Goal: Task Accomplishment & Management: Complete application form

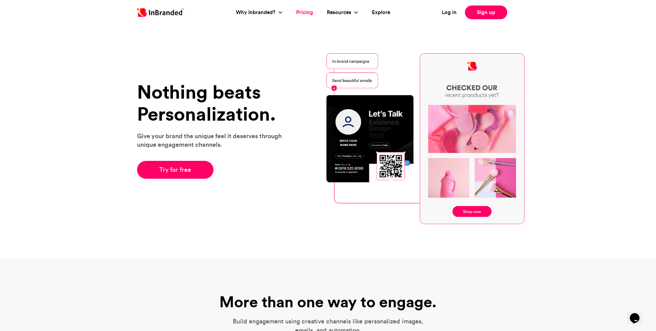
click at [305, 11] on link "Pricing" at bounding box center [304, 13] width 17 height 8
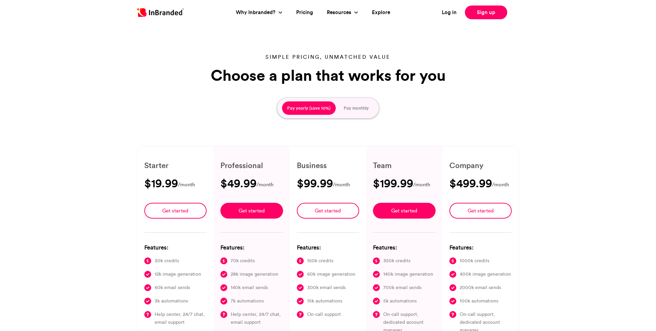
type input "****"
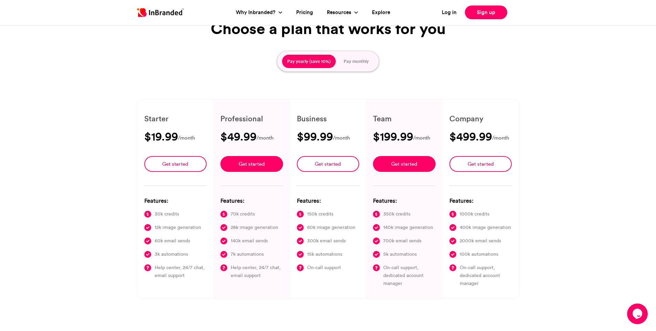
scroll to position [34, 0]
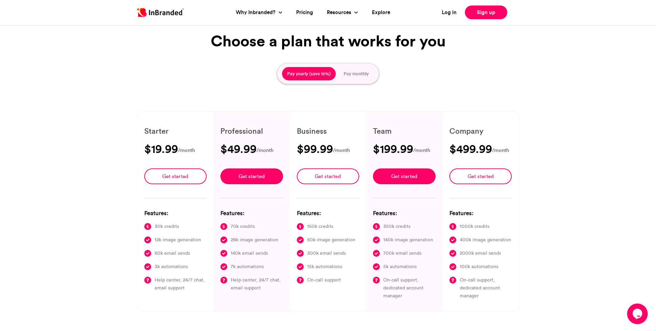
click at [348, 68] on button "Pay monthly" at bounding box center [355, 74] width 35 height 14
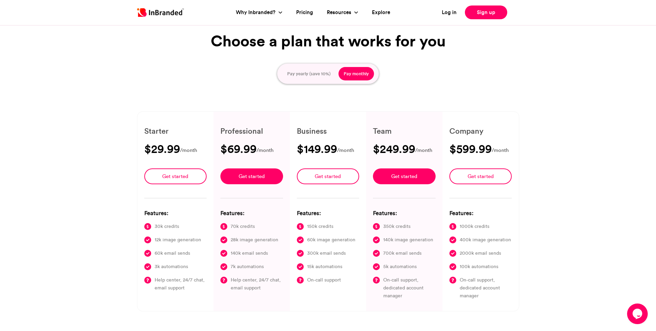
click at [308, 69] on button "Pay yearly (save 10%)" at bounding box center [309, 74] width 54 height 14
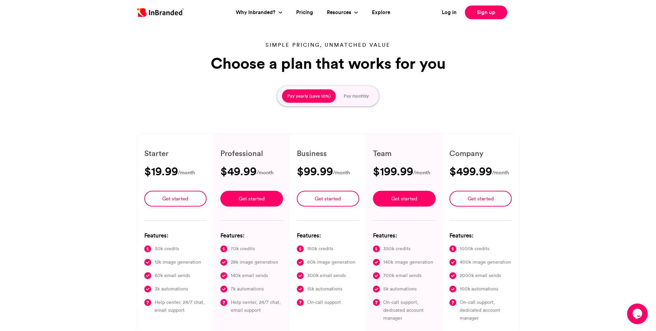
scroll to position [0, 0]
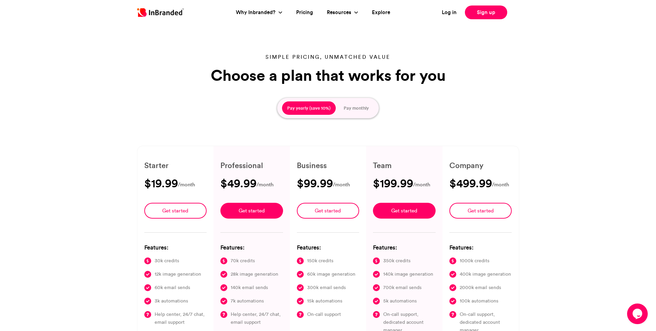
click at [172, 14] on img at bounding box center [160, 12] width 47 height 9
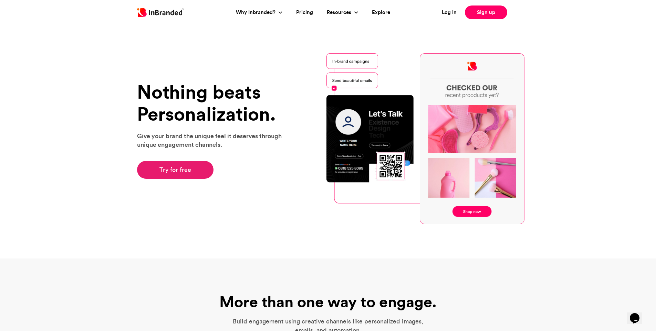
click at [188, 173] on link "Try for free" at bounding box center [175, 170] width 77 height 18
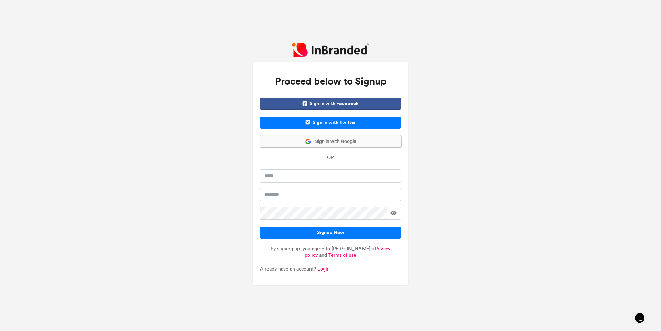
click at [346, 145] on button "Sign in with Google" at bounding box center [330, 142] width 141 height 12
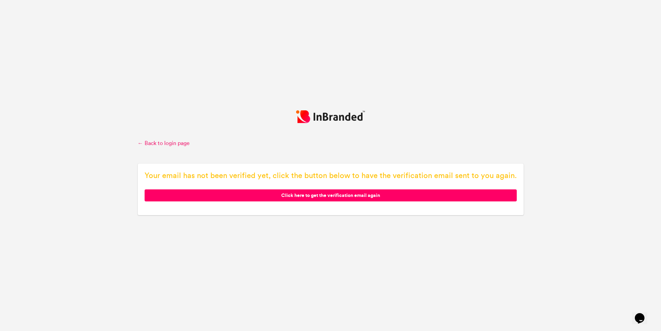
click at [163, 142] on link "← Back to login page" at bounding box center [331, 144] width 386 height 8
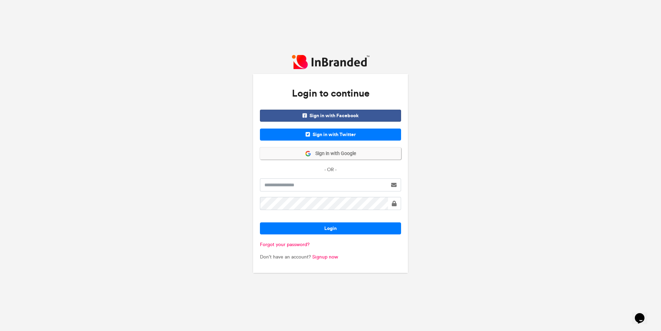
click at [318, 155] on span "Sign in with Google" at bounding box center [333, 153] width 45 height 7
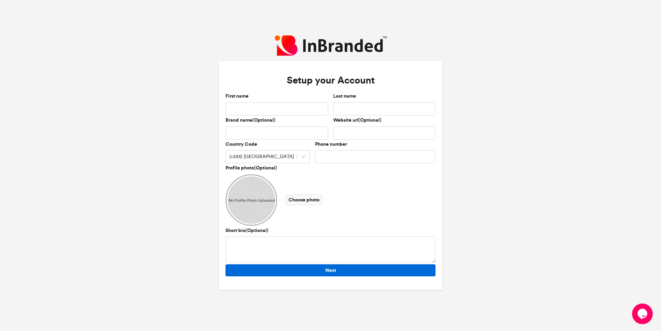
click at [307, 269] on button "Next" at bounding box center [330, 271] width 210 height 12
click at [265, 113] on input "First name" at bounding box center [276, 109] width 103 height 13
type input "*******"
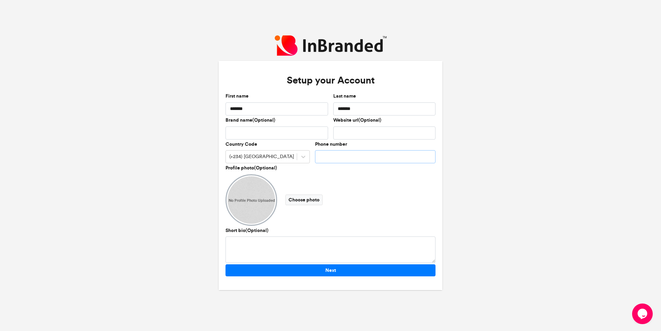
type input "**********"
click at [343, 273] on button "Next" at bounding box center [330, 271] width 210 height 12
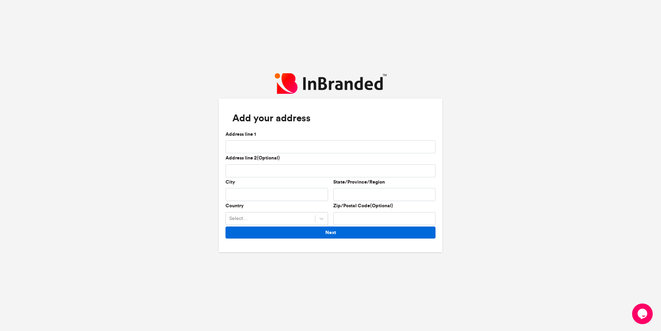
click at [323, 233] on button "Next" at bounding box center [330, 233] width 210 height 12
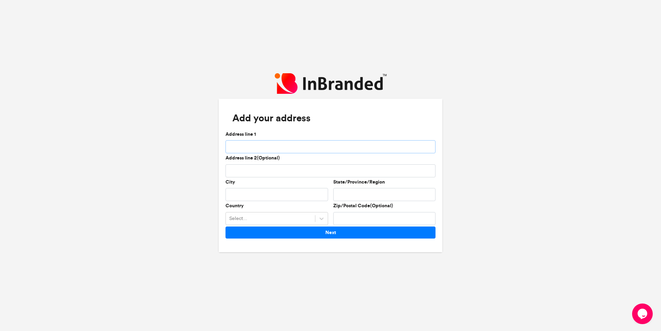
click at [293, 148] on input "Address line 1" at bounding box center [330, 146] width 210 height 13
type input "**********"
type input "**"
type input "*****"
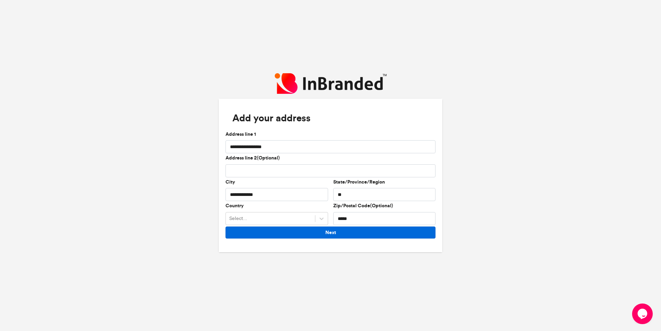
click at [325, 233] on button "Next" at bounding box center [330, 233] width 210 height 12
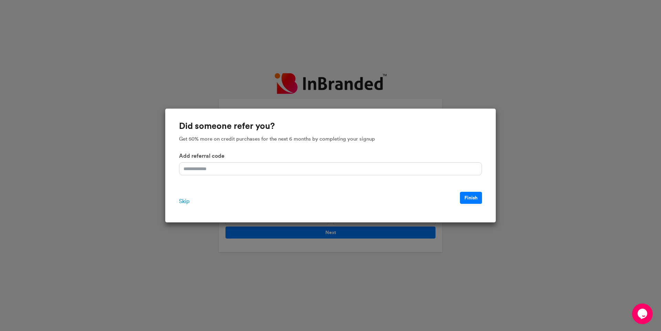
click at [184, 201] on span "Skip" at bounding box center [184, 202] width 10 height 8
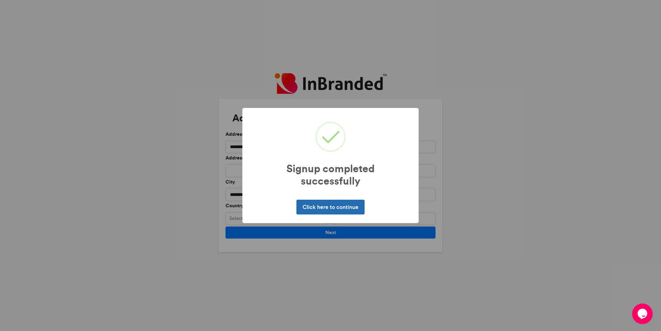
click at [333, 203] on button "Click here to continue" at bounding box center [330, 207] width 68 height 14
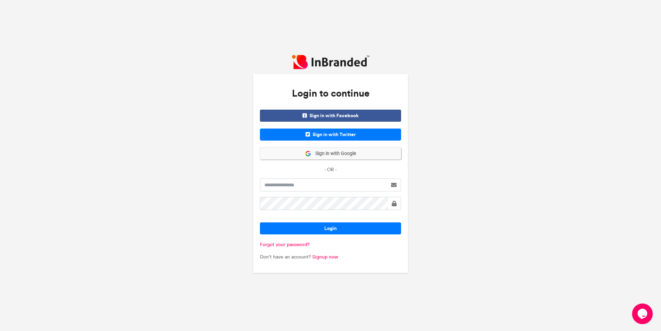
click at [337, 158] on button "Sign in with Google" at bounding box center [330, 154] width 141 height 12
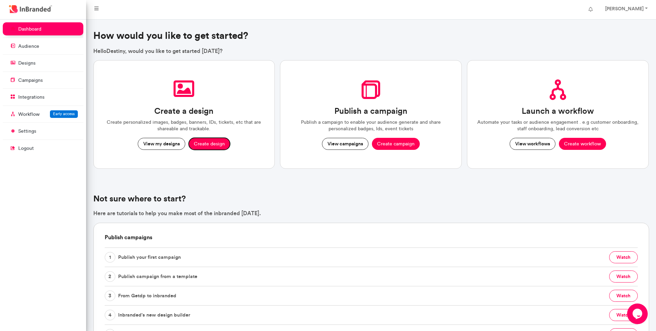
click at [202, 144] on button "Create design" at bounding box center [209, 144] width 41 height 12
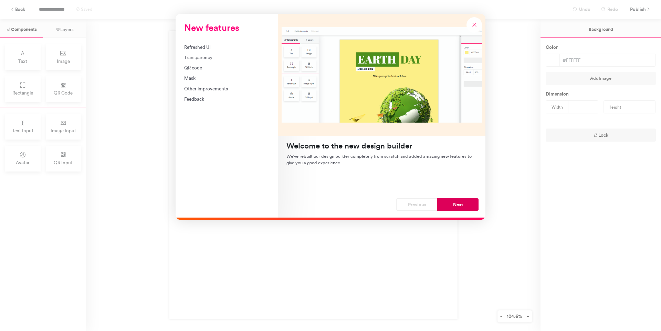
click at [453, 209] on button "Next" at bounding box center [457, 205] width 41 height 12
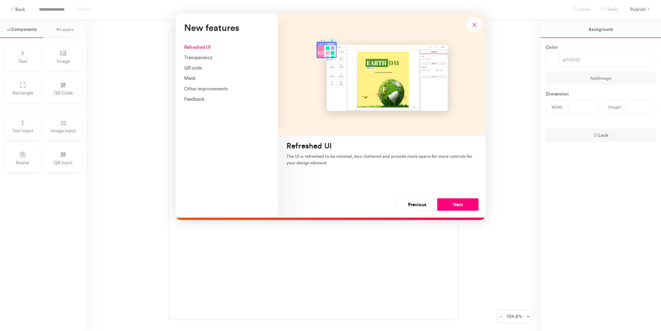
click at [453, 209] on button "Next" at bounding box center [457, 205] width 41 height 12
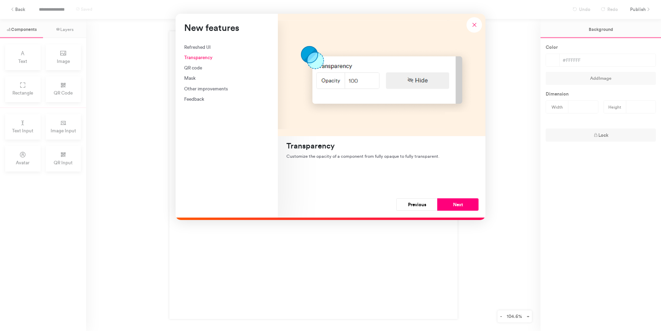
click at [453, 209] on button "Next" at bounding box center [457, 205] width 41 height 12
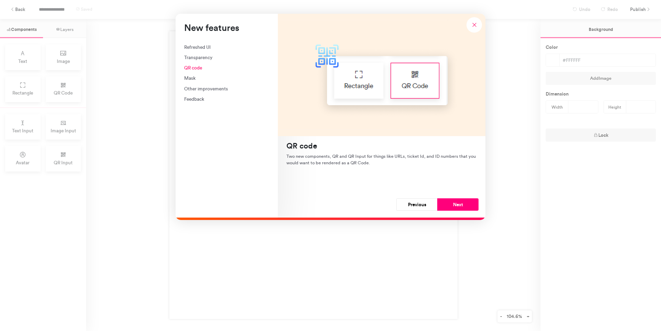
click at [453, 209] on button "Next" at bounding box center [457, 205] width 41 height 12
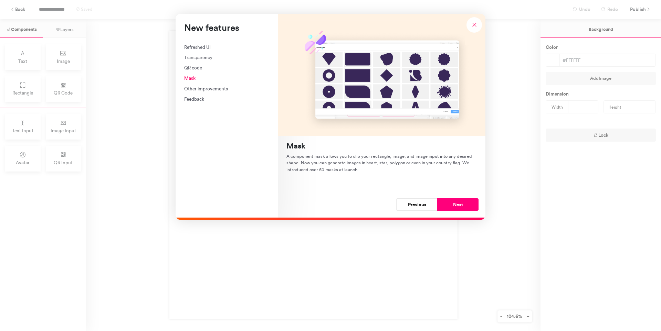
click at [453, 209] on button "Next" at bounding box center [457, 205] width 41 height 12
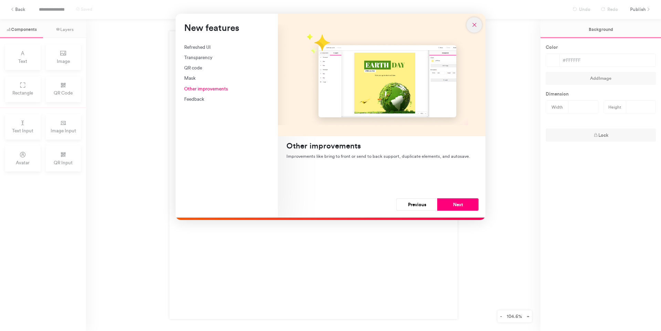
click at [478, 25] on button "New features" at bounding box center [473, 24] width 15 height 15
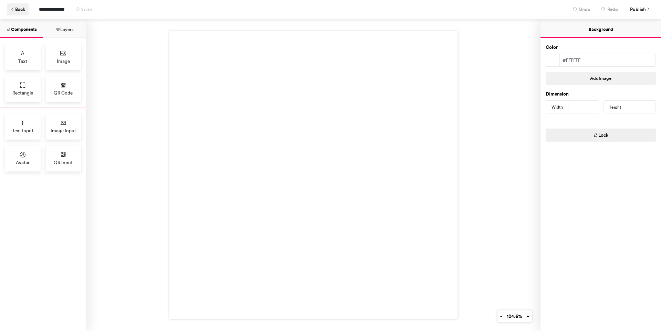
click at [21, 10] on button "Back" at bounding box center [18, 9] width 22 height 12
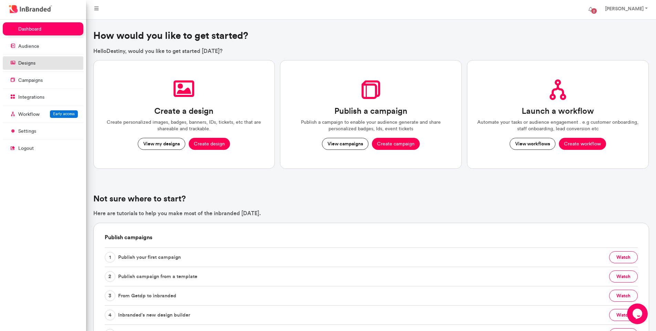
click at [41, 60] on link "designs" at bounding box center [43, 62] width 81 height 13
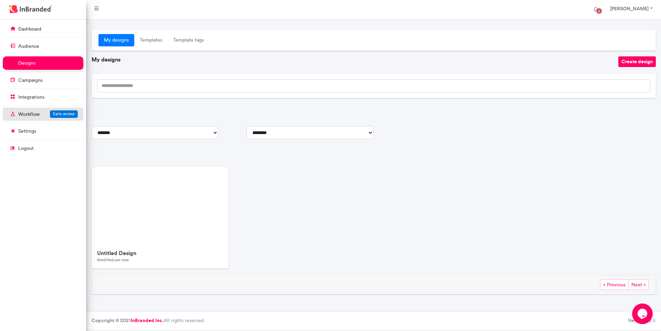
click at [39, 113] on p "Workflow" at bounding box center [28, 114] width 21 height 7
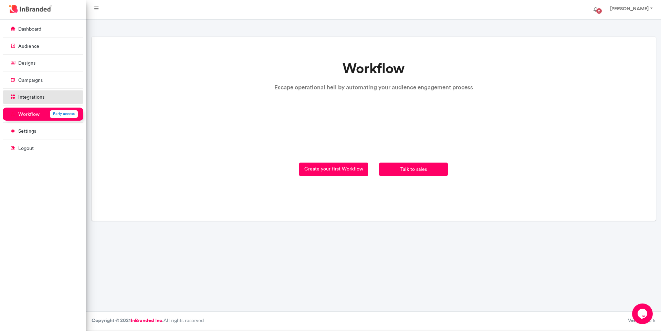
click at [38, 92] on link "integrations" at bounding box center [43, 97] width 81 height 13
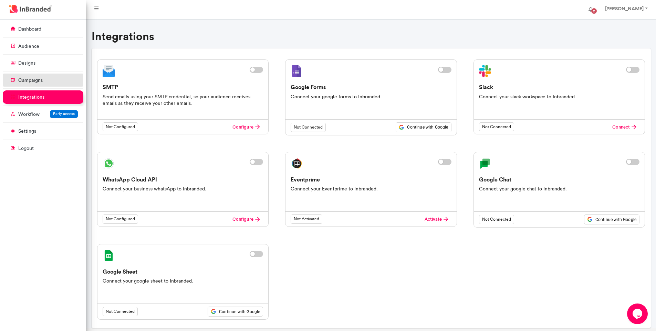
click at [38, 84] on link "campaigns" at bounding box center [43, 80] width 81 height 13
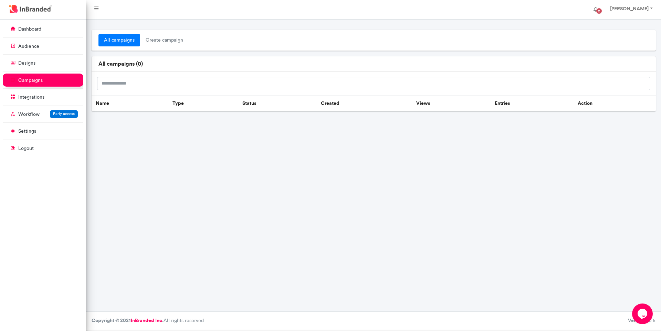
click at [206, 153] on div "all campaigns create campaign all campaigns ( 0 ) Name Type Status Created View…" at bounding box center [373, 166] width 575 height 292
click at [152, 39] on span "create campaign" at bounding box center [164, 40] width 49 height 12
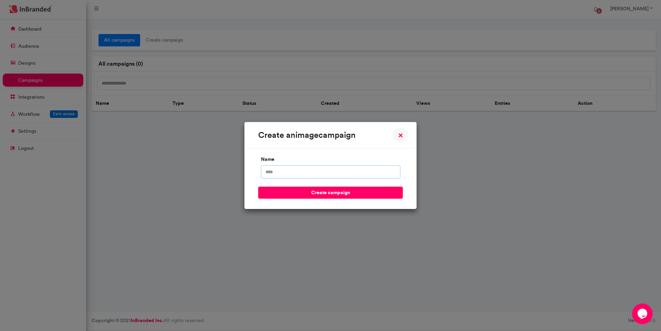
click at [287, 178] on input "name" at bounding box center [330, 172] width 139 height 13
type input "**********"
click at [308, 196] on button "create campaign" at bounding box center [330, 193] width 145 height 12
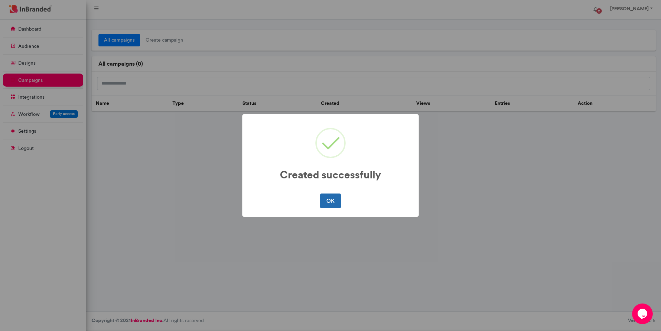
click at [327, 204] on button "OK" at bounding box center [330, 201] width 20 height 14
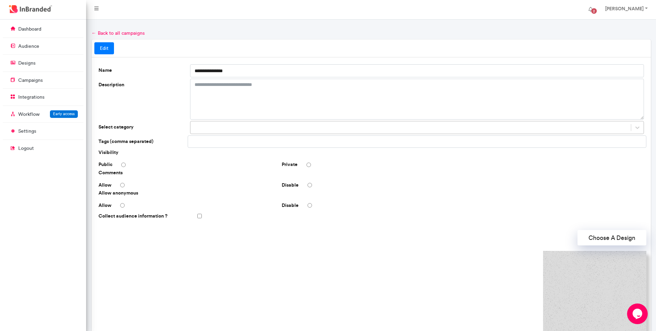
click at [369, 134] on div at bounding box center [417, 127] width 454 height 13
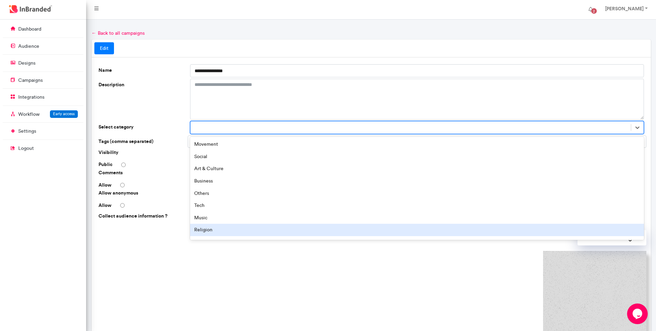
click at [254, 227] on div "Religion" at bounding box center [417, 230] width 454 height 12
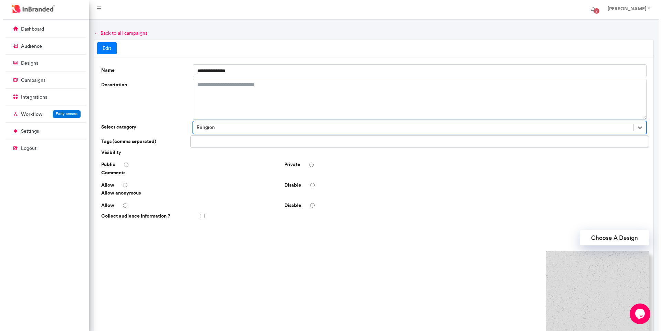
scroll to position [121, 0]
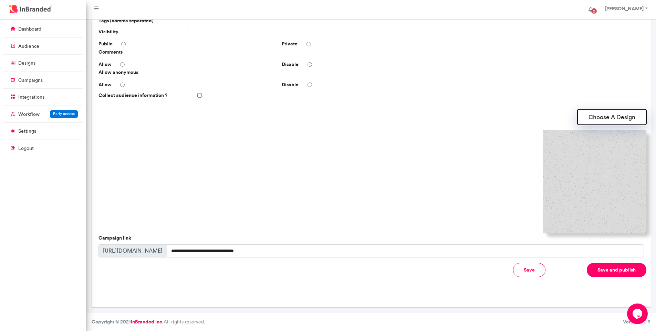
click at [610, 115] on button "Choose A Design" at bounding box center [611, 116] width 69 height 15
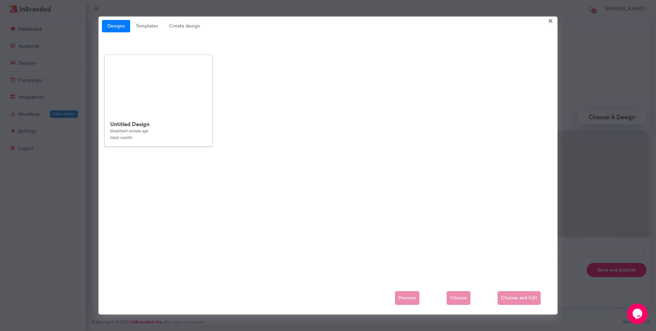
click at [120, 103] on img at bounding box center [158, 85] width 107 height 60
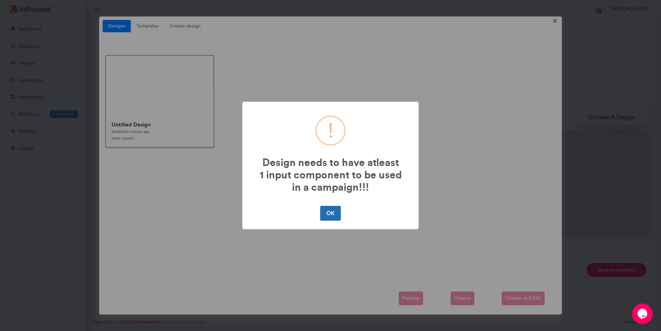
click at [321, 213] on button "OK" at bounding box center [330, 213] width 20 height 14
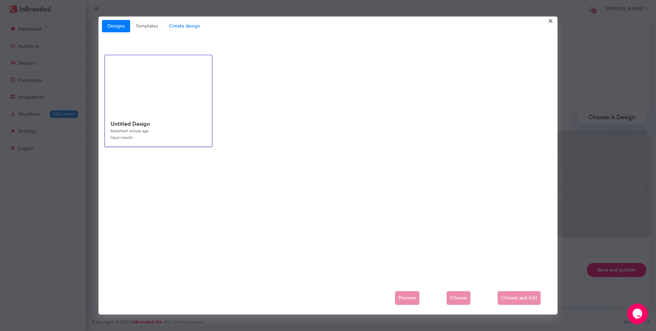
click at [182, 26] on span "Create design" at bounding box center [184, 26] width 42 height 12
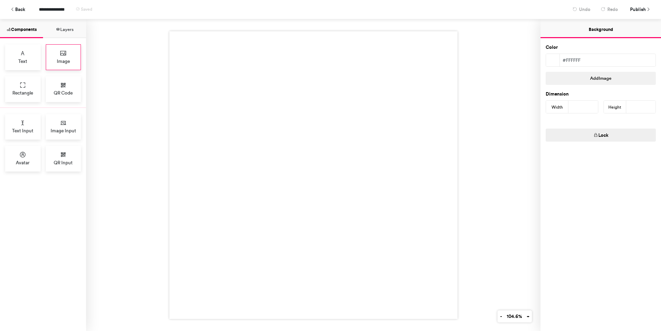
click at [64, 55] on icon at bounding box center [63, 53] width 7 height 7
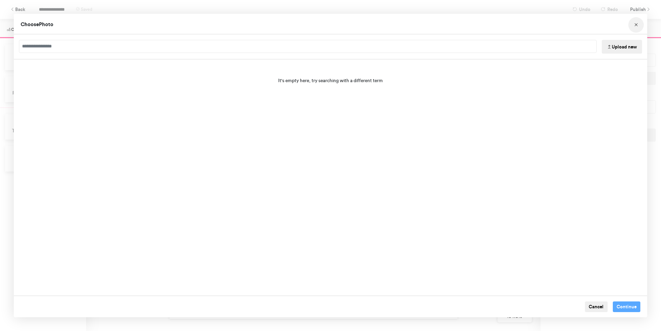
click at [633, 27] on button "Choose Image" at bounding box center [635, 24] width 15 height 15
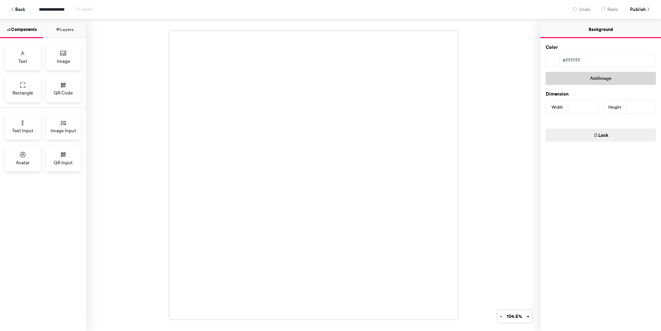
click at [571, 75] on button "Add Image" at bounding box center [601, 78] width 110 height 13
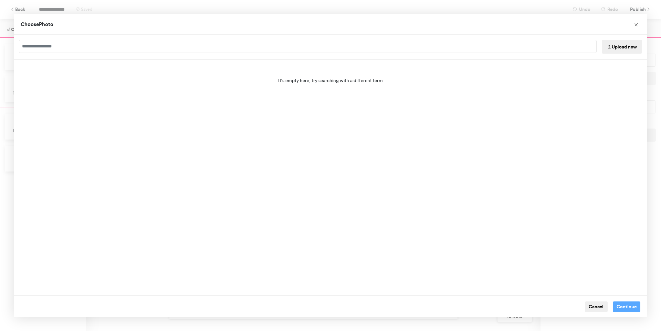
click at [607, 50] on button "Upload new" at bounding box center [622, 47] width 40 height 14
click at [638, 30] on button "Choose Image" at bounding box center [635, 24] width 15 height 15
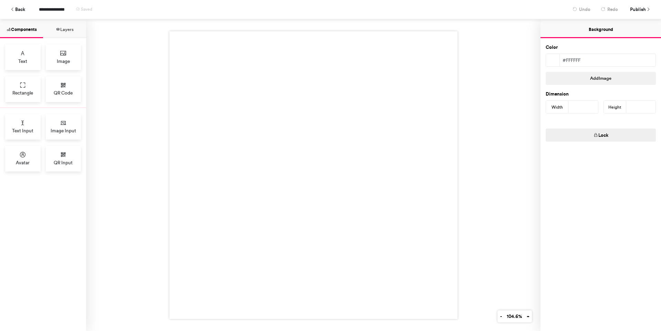
click at [582, 108] on input "***" at bounding box center [583, 107] width 30 height 12
paste input "*"
type input "****"
click at [642, 109] on input "***" at bounding box center [641, 107] width 30 height 12
paste input "*"
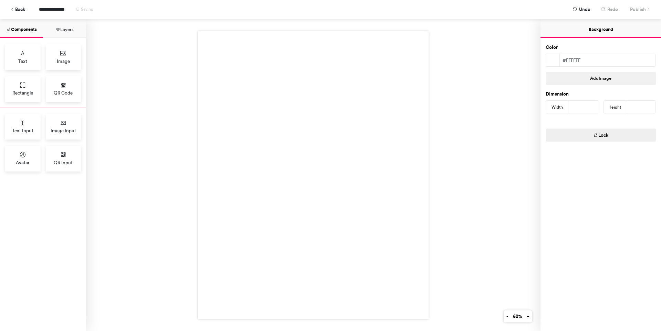
type input "****"
click at [620, 82] on button "Add Image" at bounding box center [601, 78] width 110 height 13
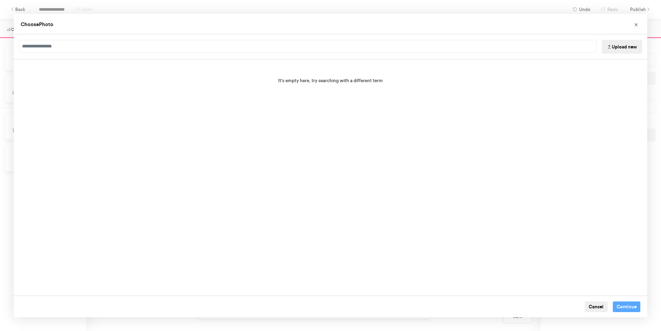
click at [631, 46] on button "Upload new" at bounding box center [622, 47] width 40 height 14
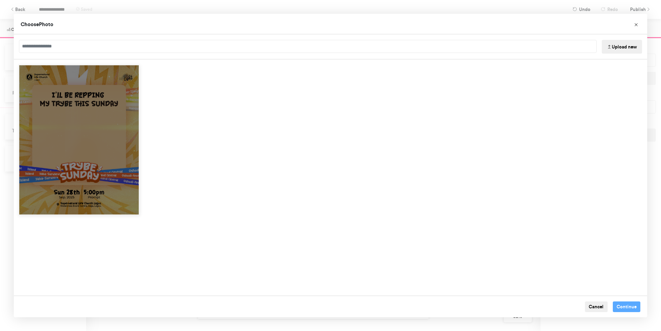
click at [103, 130] on div "Choose Image" at bounding box center [79, 140] width 121 height 151
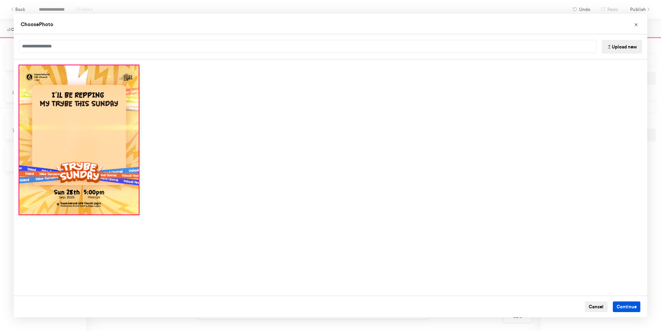
click at [635, 305] on button "Continue" at bounding box center [627, 307] width 28 height 11
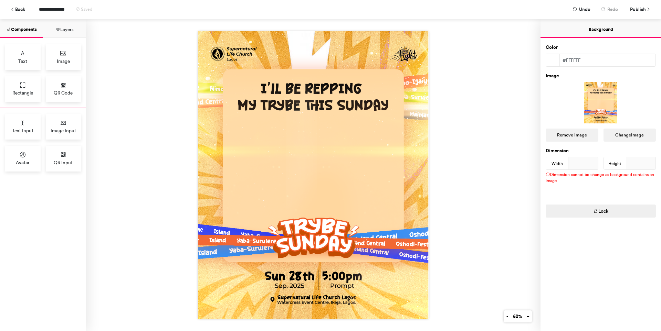
drag, startPoint x: 59, startPoint y: 126, endPoint x: 324, endPoint y: 175, distance: 268.9
click at [324, 175] on div "Components Layers Text Image Rectangle QR Code Text Input Image Input Avatar QR…" at bounding box center [330, 175] width 661 height 312
click at [50, 125] on div "Image Input" at bounding box center [63, 127] width 35 height 26
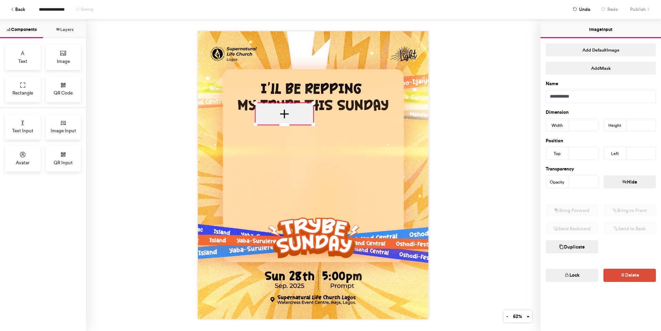
click at [303, 117] on div at bounding box center [284, 113] width 57 height 21
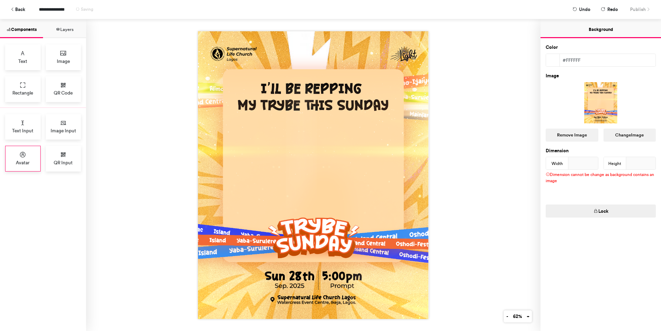
click at [18, 158] on div "Avatar" at bounding box center [22, 159] width 35 height 26
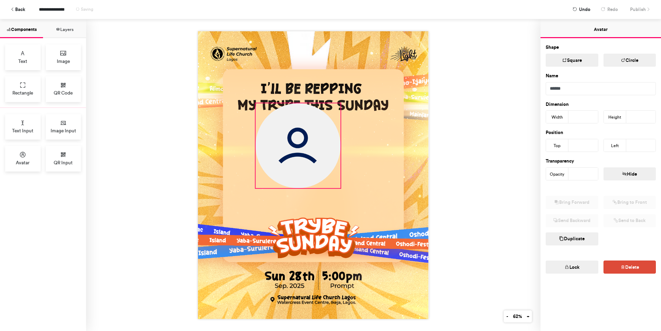
drag, startPoint x: 275, startPoint y: 123, endPoint x: 338, endPoint y: 178, distance: 84.2
click at [338, 178] on div at bounding box center [313, 175] width 231 height 288
type input "***"
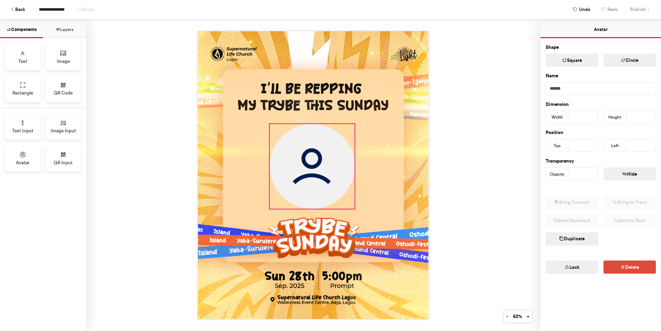
drag, startPoint x: 313, startPoint y: 156, endPoint x: 327, endPoint y: 176, distance: 25.0
click at [327, 176] on img at bounding box center [312, 166] width 85 height 85
type input "***"
click at [328, 178] on img at bounding box center [313, 166] width 85 height 85
type input "***"
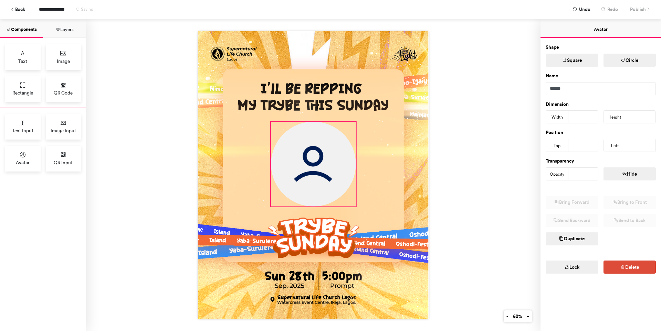
click at [328, 176] on img at bounding box center [313, 164] width 85 height 85
type input "***"
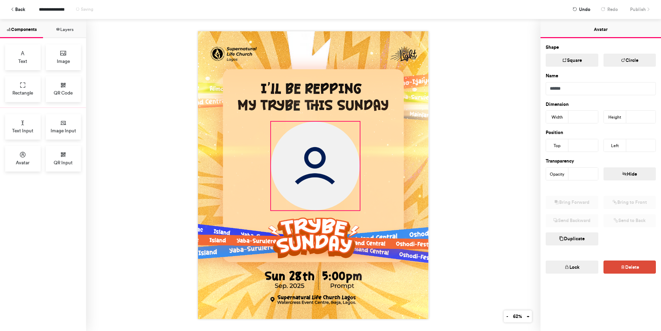
drag, startPoint x: 353, startPoint y: 203, endPoint x: 356, endPoint y: 205, distance: 3.7
click at [356, 205] on div at bounding box center [313, 175] width 231 height 288
type input "***"
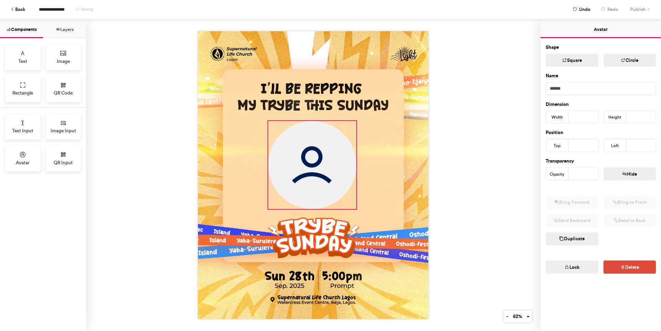
click at [338, 187] on img at bounding box center [312, 165] width 88 height 88
type input "***"
click at [496, 168] on div at bounding box center [313, 175] width 454 height 312
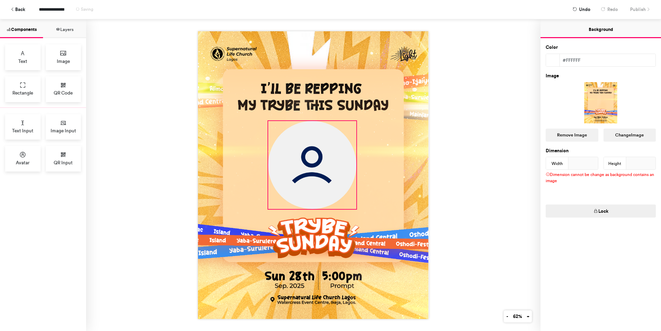
click at [301, 165] on img at bounding box center [312, 165] width 88 height 88
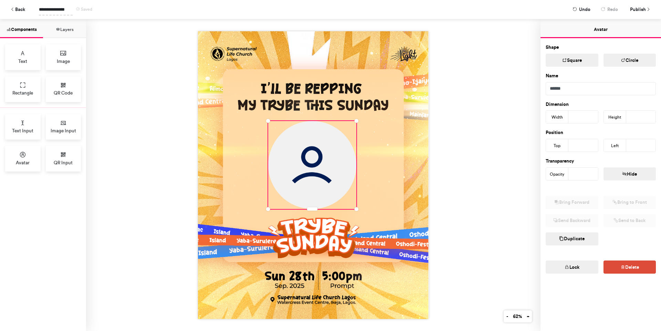
click at [64, 9] on span "**********" at bounding box center [56, 9] width 34 height 12
click at [463, 172] on div at bounding box center [313, 175] width 454 height 312
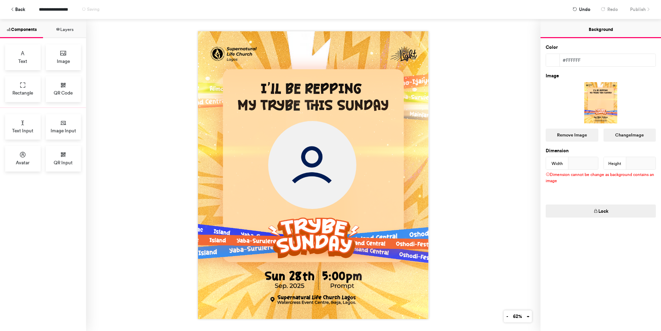
click at [634, 9] on div "**********" at bounding box center [330, 9] width 651 height 19
click at [68, 27] on button "Layers" at bounding box center [64, 28] width 43 height 19
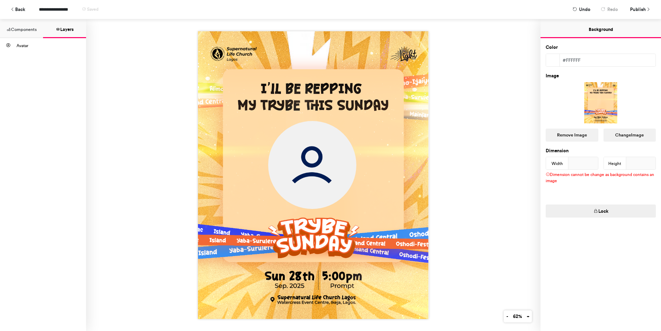
click at [35, 29] on button "Components" at bounding box center [21, 28] width 43 height 19
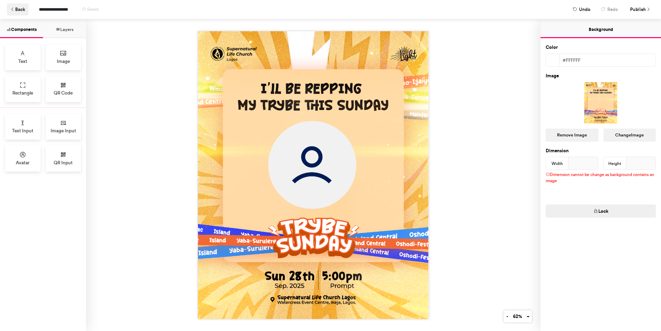
click at [12, 8] on icon at bounding box center [12, 9] width 5 height 5
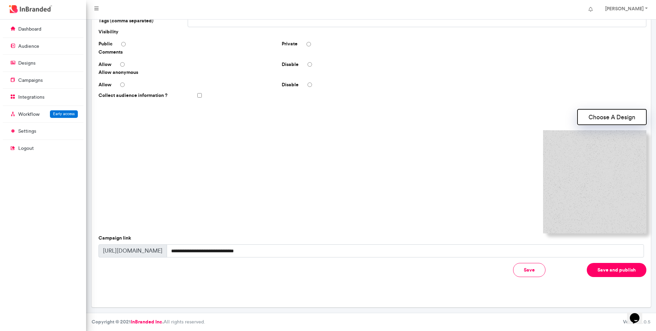
click at [602, 120] on button "Choose A Design" at bounding box center [611, 116] width 69 height 15
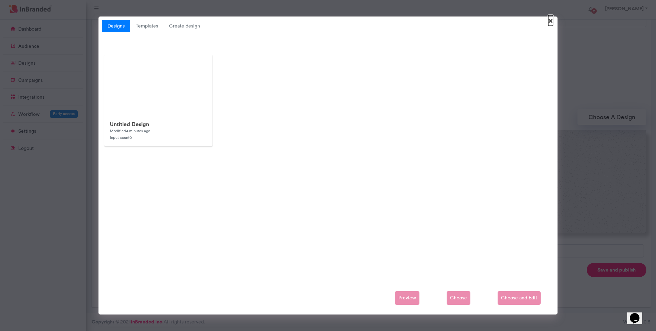
click at [549, 22] on span "×" at bounding box center [550, 20] width 5 height 11
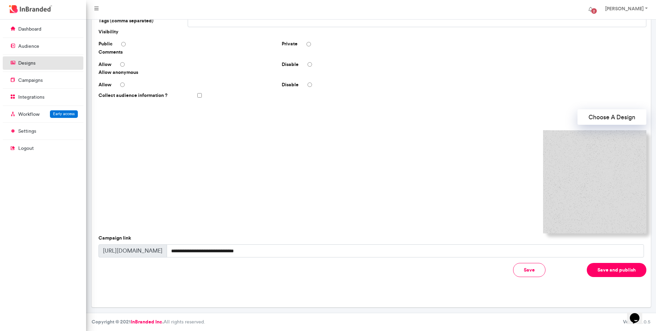
click at [46, 63] on link "designs" at bounding box center [43, 62] width 81 height 13
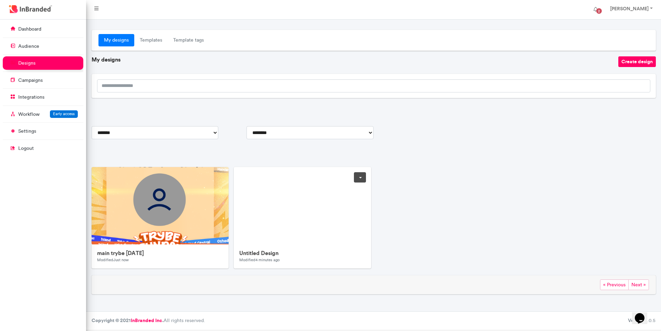
click at [360, 175] on link at bounding box center [360, 177] width 12 height 10
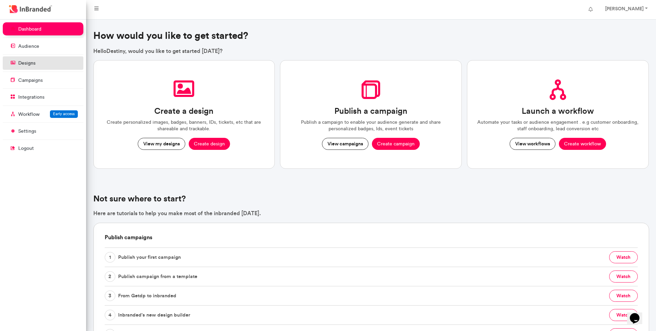
click at [58, 59] on link "designs" at bounding box center [43, 62] width 81 height 13
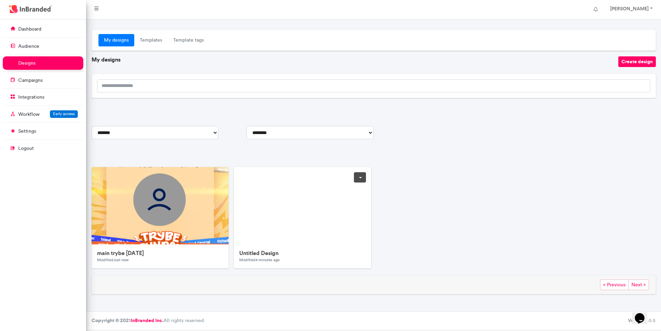
click at [361, 179] on link at bounding box center [360, 177] width 12 height 10
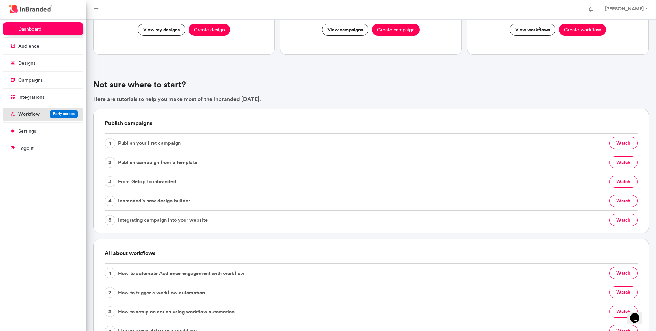
scroll to position [21, 0]
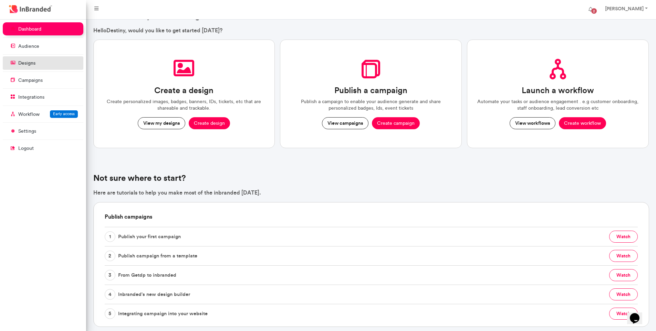
click at [37, 65] on link "designs" at bounding box center [43, 62] width 81 height 13
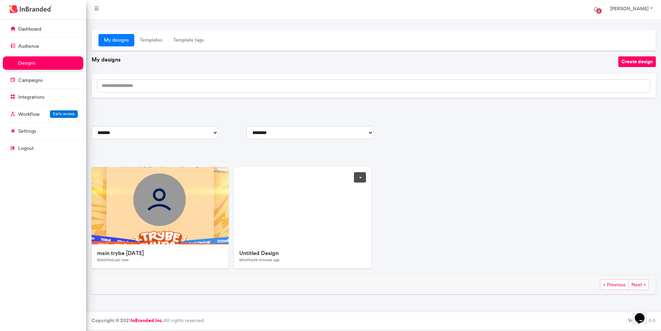
click at [360, 179] on link at bounding box center [360, 177] width 12 height 10
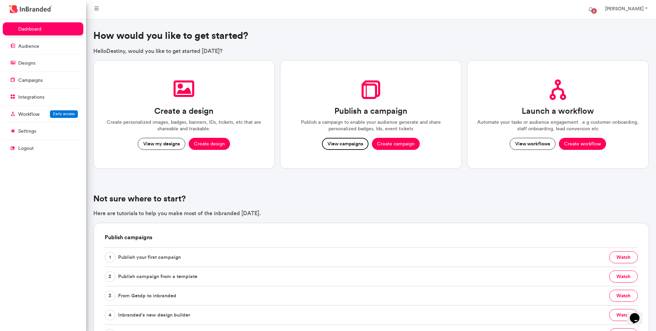
click at [331, 148] on button "View campaigns" at bounding box center [345, 144] width 46 height 12
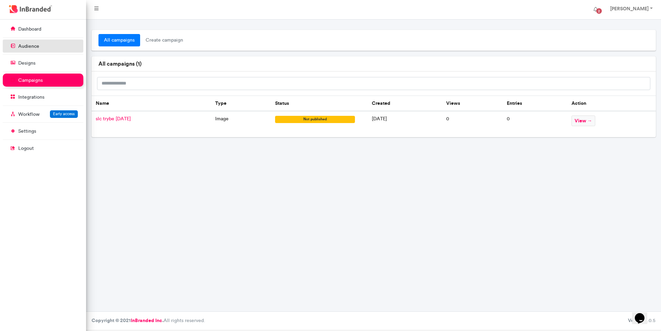
click at [38, 53] on li "audience" at bounding box center [43, 47] width 81 height 14
click at [39, 49] on link "audience" at bounding box center [43, 46] width 81 height 13
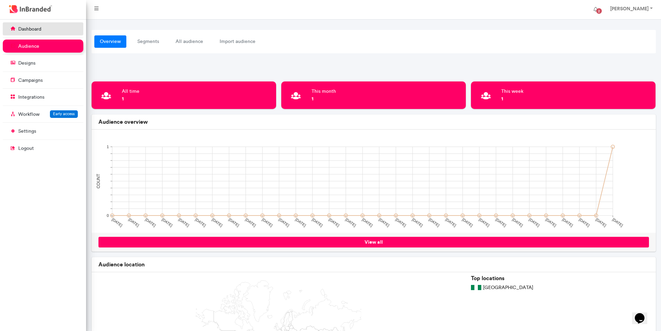
click at [42, 35] on link "dashboard" at bounding box center [43, 28] width 81 height 13
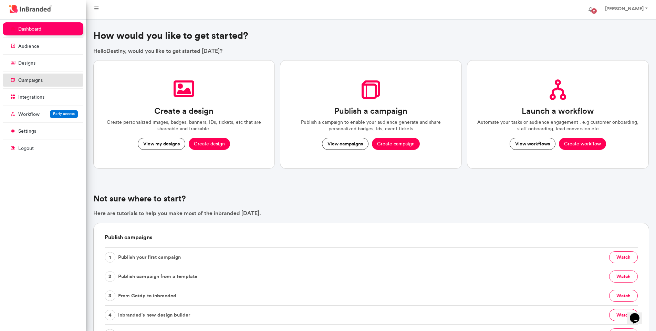
click at [43, 81] on link "campaigns" at bounding box center [43, 80] width 81 height 13
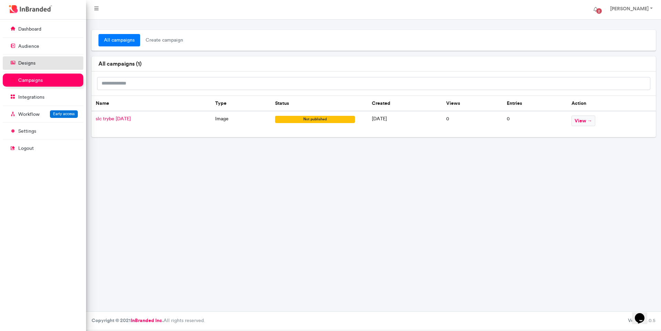
click at [42, 67] on link "designs" at bounding box center [43, 62] width 81 height 13
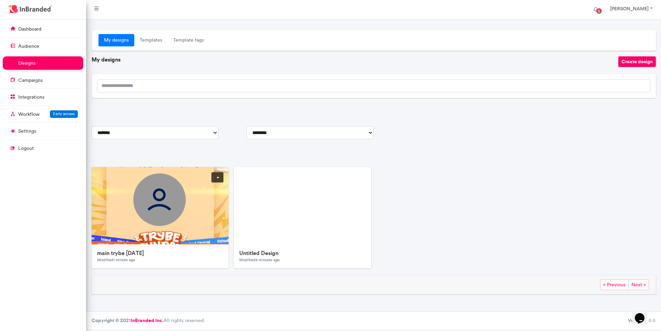
drag, startPoint x: 266, startPoint y: 210, endPoint x: 218, endPoint y: 176, distance: 58.5
click at [218, 176] on div "main trybe [DATE] Modified 1 minute ago Edit Duplicate Delete" at bounding box center [160, 218] width 137 height 102
click at [218, 176] on link at bounding box center [217, 177] width 12 height 10
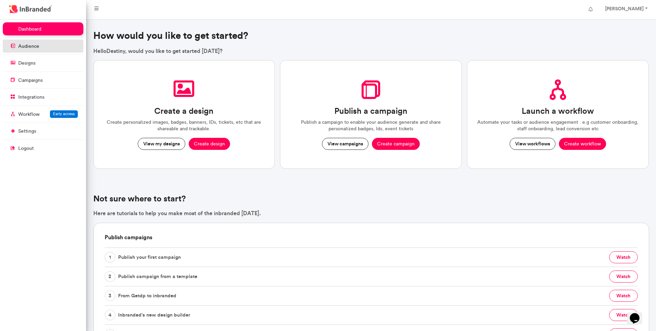
click at [30, 51] on link "audience" at bounding box center [43, 46] width 81 height 13
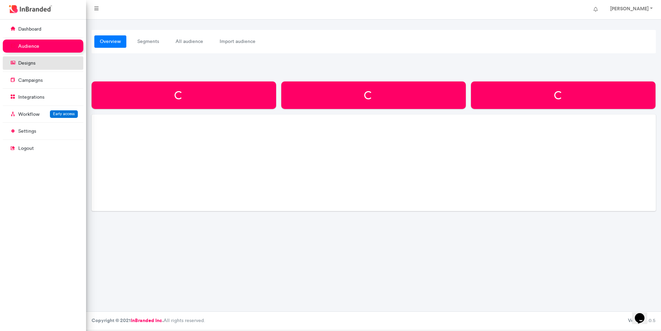
click at [29, 58] on link "designs" at bounding box center [43, 62] width 81 height 13
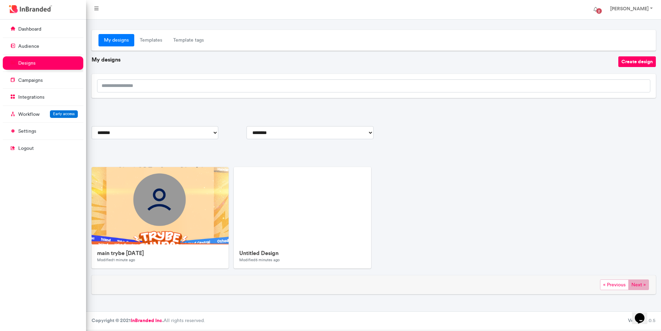
click at [636, 289] on span "Next »" at bounding box center [638, 285] width 21 height 11
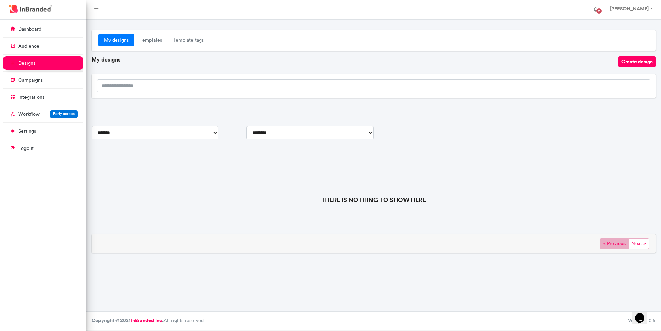
click at [606, 242] on span "« Previous" at bounding box center [614, 244] width 29 height 11
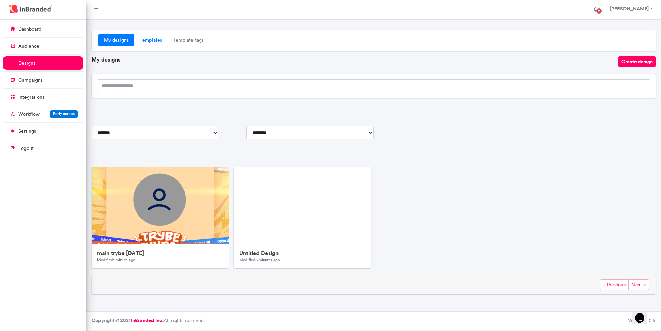
click at [158, 39] on link "Templates" at bounding box center [150, 40] width 33 height 12
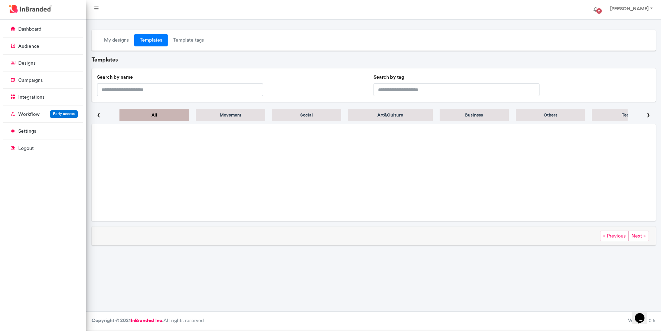
click at [138, 37] on link "Templates" at bounding box center [150, 40] width 33 height 12
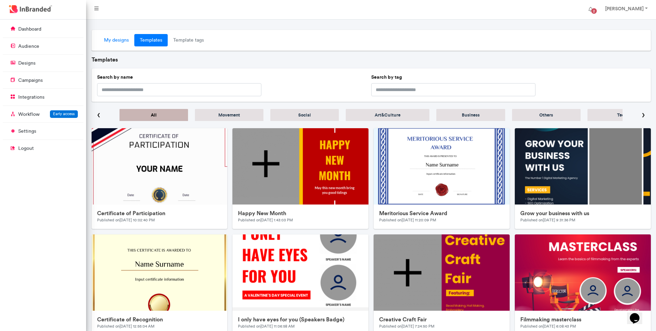
click at [115, 35] on link "My designs" at bounding box center [116, 40] width 36 height 12
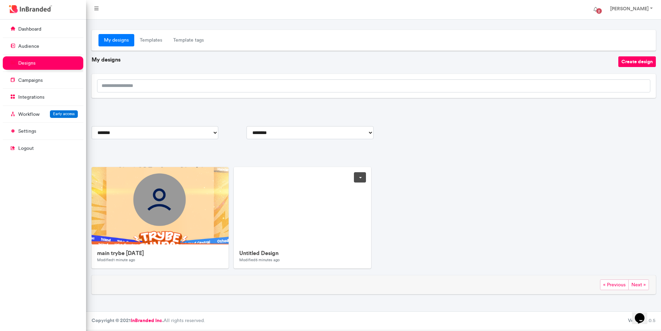
click at [329, 179] on img at bounding box center [302, 205] width 137 height 77
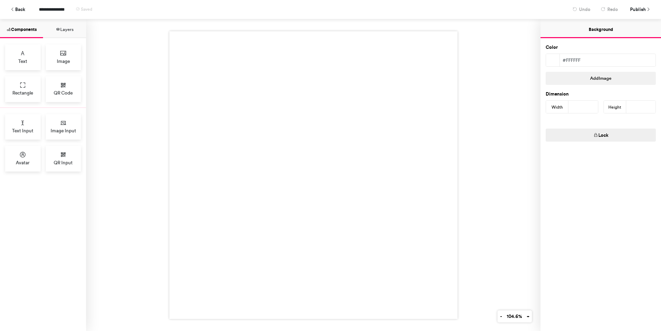
click at [507, 145] on div at bounding box center [313, 175] width 454 height 312
click at [447, 112] on div at bounding box center [313, 175] width 288 height 288
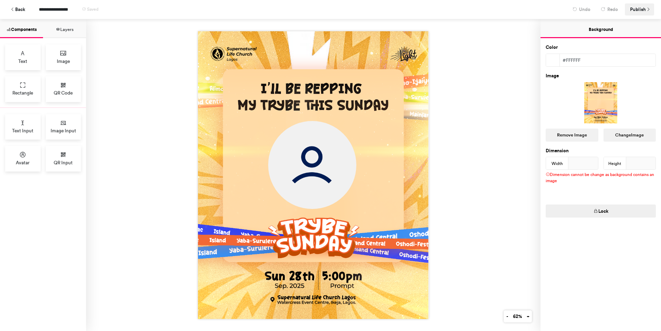
click at [634, 11] on span "Publish" at bounding box center [638, 9] width 16 height 12
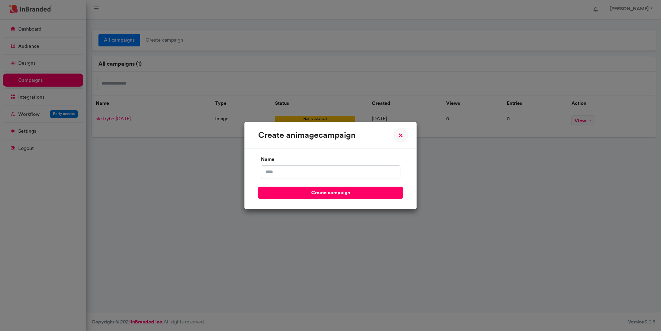
scroll to position [3, 0]
click at [360, 170] on input "name" at bounding box center [330, 172] width 139 height 13
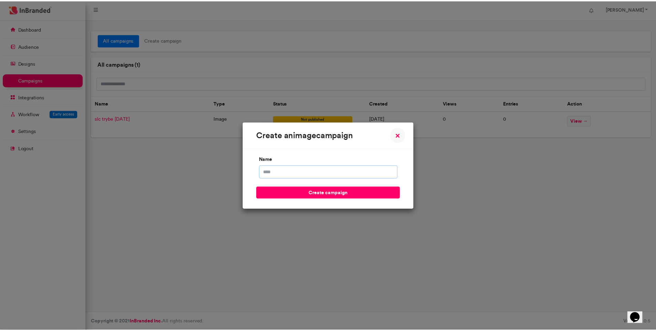
scroll to position [0, 0]
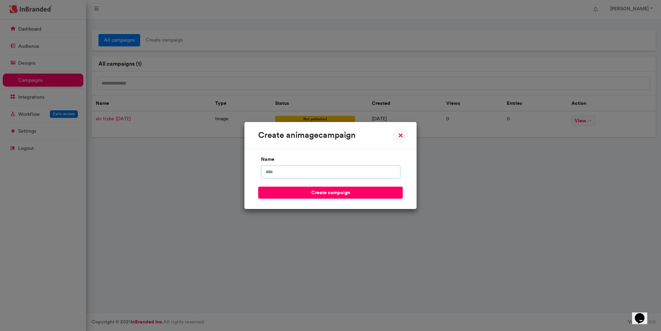
type input "**********"
click at [326, 195] on button "create campaign" at bounding box center [330, 193] width 145 height 12
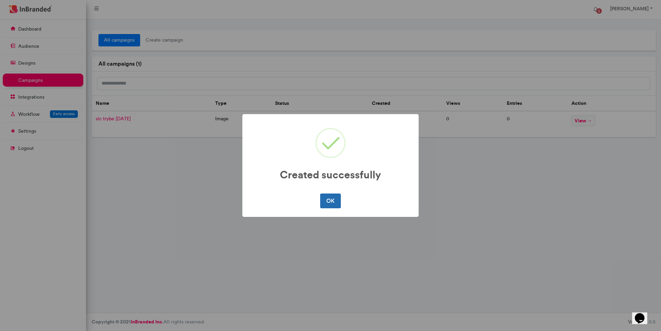
click at [328, 199] on button "OK" at bounding box center [330, 201] width 20 height 14
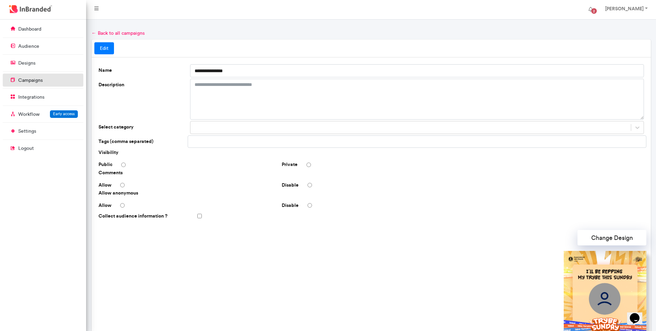
click at [29, 80] on p "campaigns" at bounding box center [30, 80] width 24 height 7
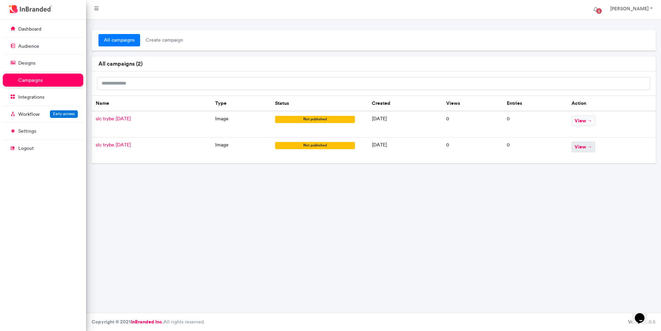
click at [593, 150] on span "view →" at bounding box center [583, 147] width 24 height 11
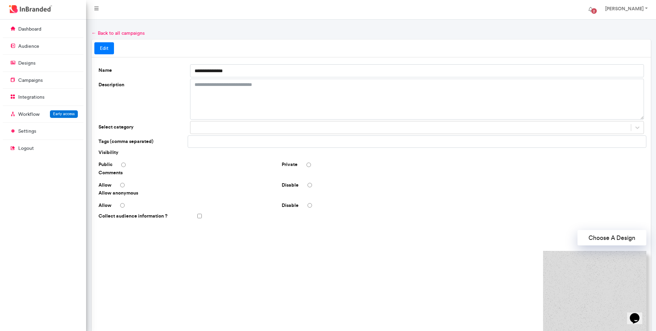
click at [99, 34] on link "← Back to all campaigns" at bounding box center [118, 33] width 53 height 6
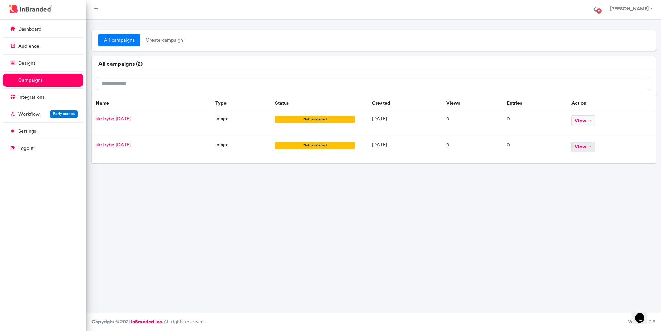
click at [585, 146] on span "view →" at bounding box center [583, 147] width 24 height 11
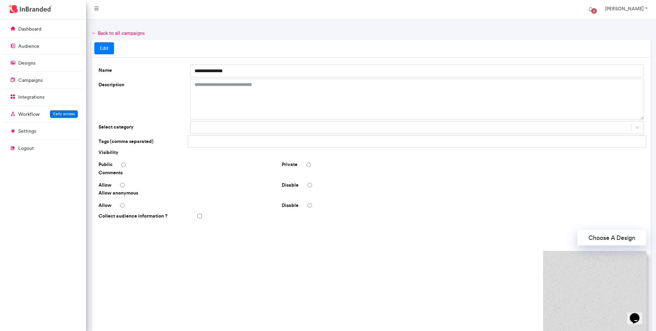
click at [110, 49] on link "Edit" at bounding box center [104, 48] width 20 height 12
click at [105, 50] on link "Edit" at bounding box center [104, 48] width 20 height 12
click at [94, 34] on link "← Back to all campaigns" at bounding box center [118, 33] width 53 height 6
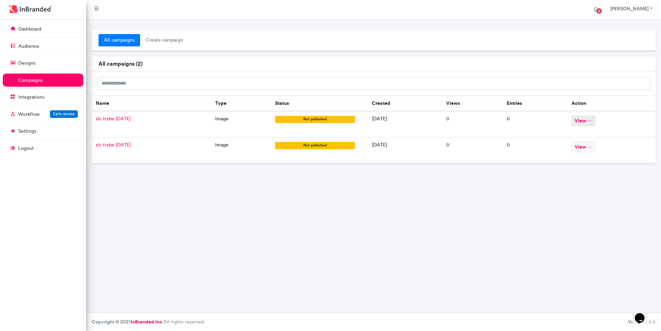
click at [595, 122] on span "view →" at bounding box center [583, 121] width 24 height 11
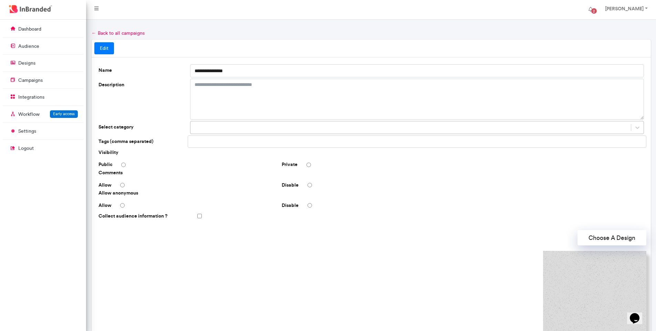
click at [277, 129] on div at bounding box center [410, 127] width 440 height 11
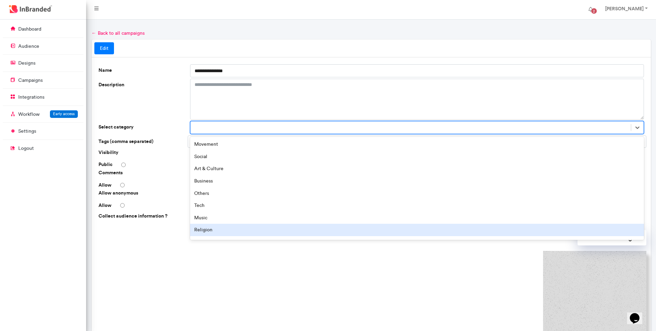
click at [242, 234] on div "Religion" at bounding box center [417, 230] width 454 height 12
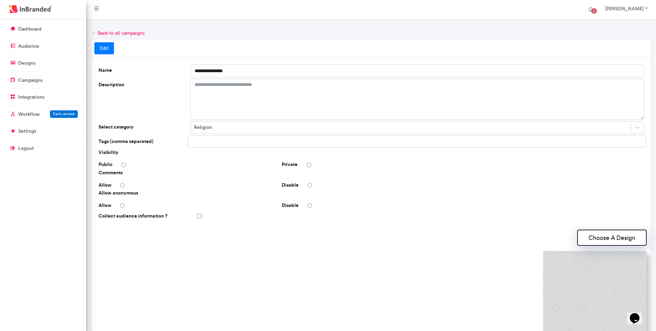
click at [606, 234] on button "Choose A Design" at bounding box center [611, 237] width 69 height 15
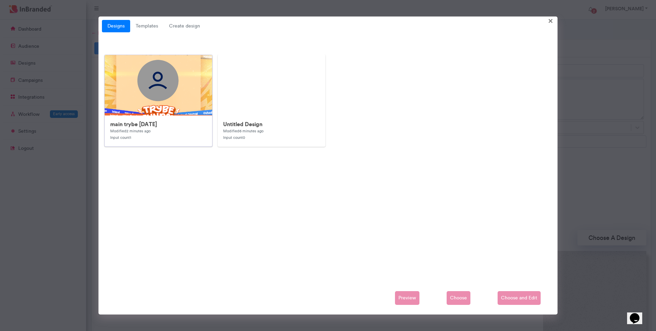
click at [176, 94] on img at bounding box center [291, 287] width 372 height 465
click at [458, 299] on span "Choose" at bounding box center [458, 299] width 24 height 14
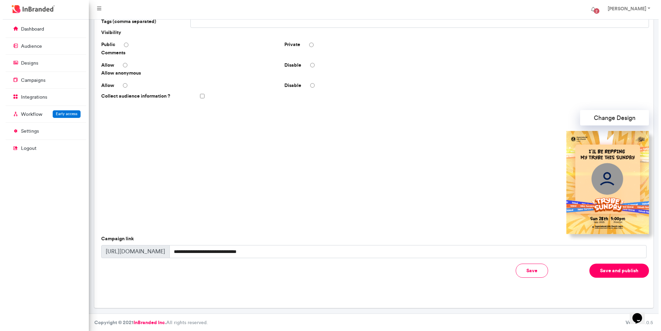
scroll to position [121, 0]
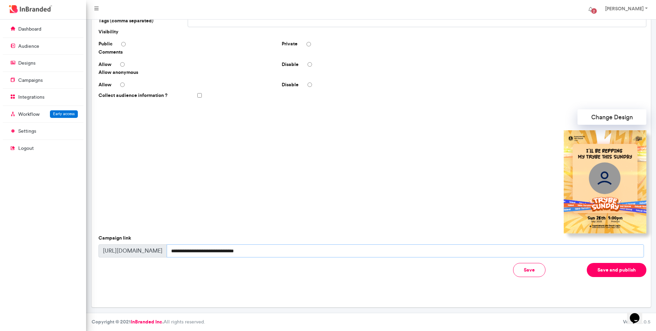
click at [187, 252] on input "**********" at bounding box center [405, 251] width 477 height 13
click at [540, 275] on button "Save" at bounding box center [529, 270] width 32 height 14
click at [603, 271] on button "Save and publish" at bounding box center [616, 270] width 60 height 14
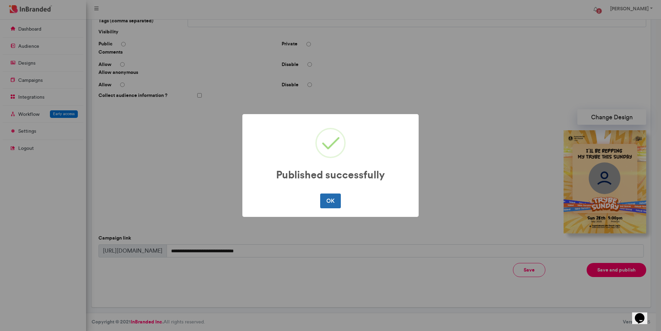
click at [329, 200] on button "OK" at bounding box center [330, 201] width 20 height 14
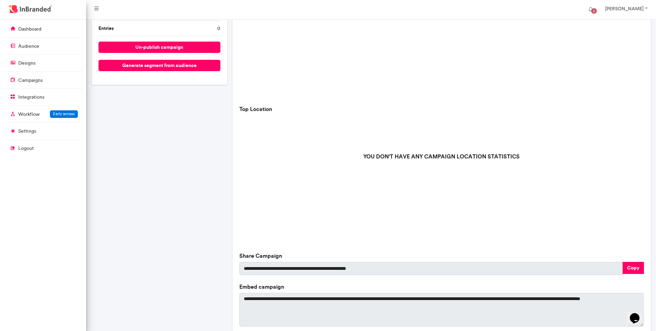
scroll to position [170, 0]
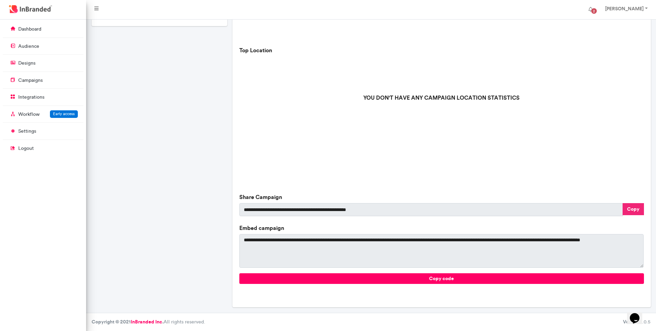
click at [635, 211] on button "Copy" at bounding box center [632, 209] width 21 height 12
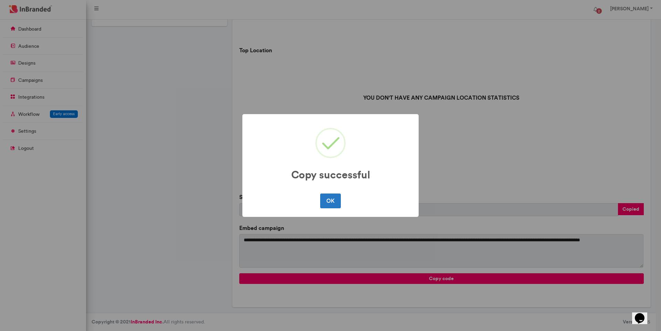
drag, startPoint x: 324, startPoint y: 203, endPoint x: 331, endPoint y: 202, distance: 7.1
click at [325, 203] on button "OK" at bounding box center [330, 201] width 20 height 14
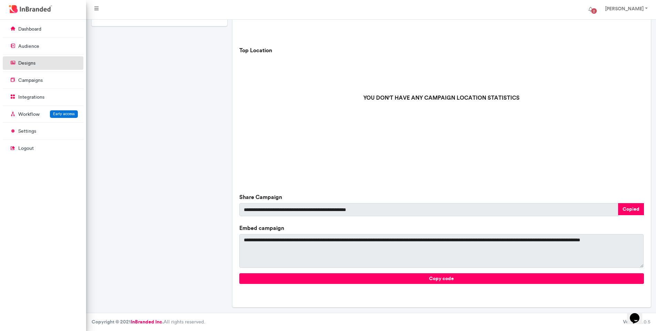
click at [44, 66] on link "designs" at bounding box center [43, 62] width 81 height 13
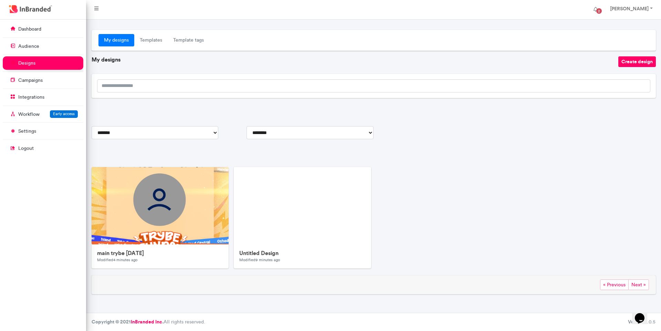
drag, startPoint x: 125, startPoint y: 251, endPoint x: 252, endPoint y: 279, distance: 130.3
click at [252, 279] on div "« Previous Next »" at bounding box center [374, 285] width 564 height 19
click at [357, 180] on link at bounding box center [360, 177] width 12 height 10
click at [331, 217] on span "Delete" at bounding box center [338, 217] width 54 height 11
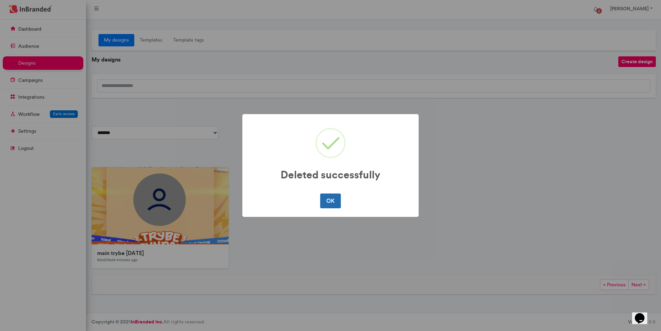
click at [332, 201] on button "OK" at bounding box center [330, 201] width 20 height 14
